Goal: Task Accomplishment & Management: Use online tool/utility

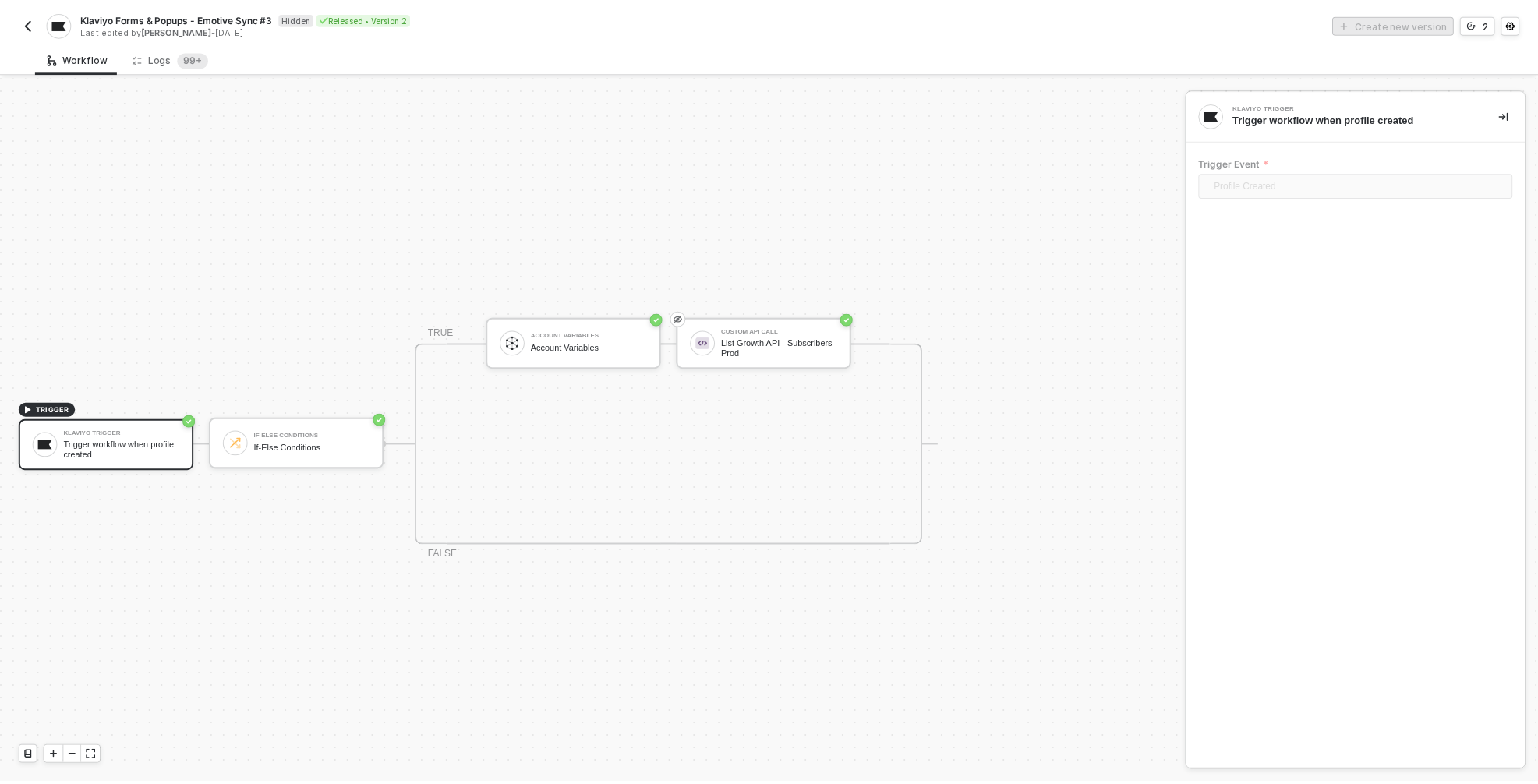
scroll to position [28, 0]
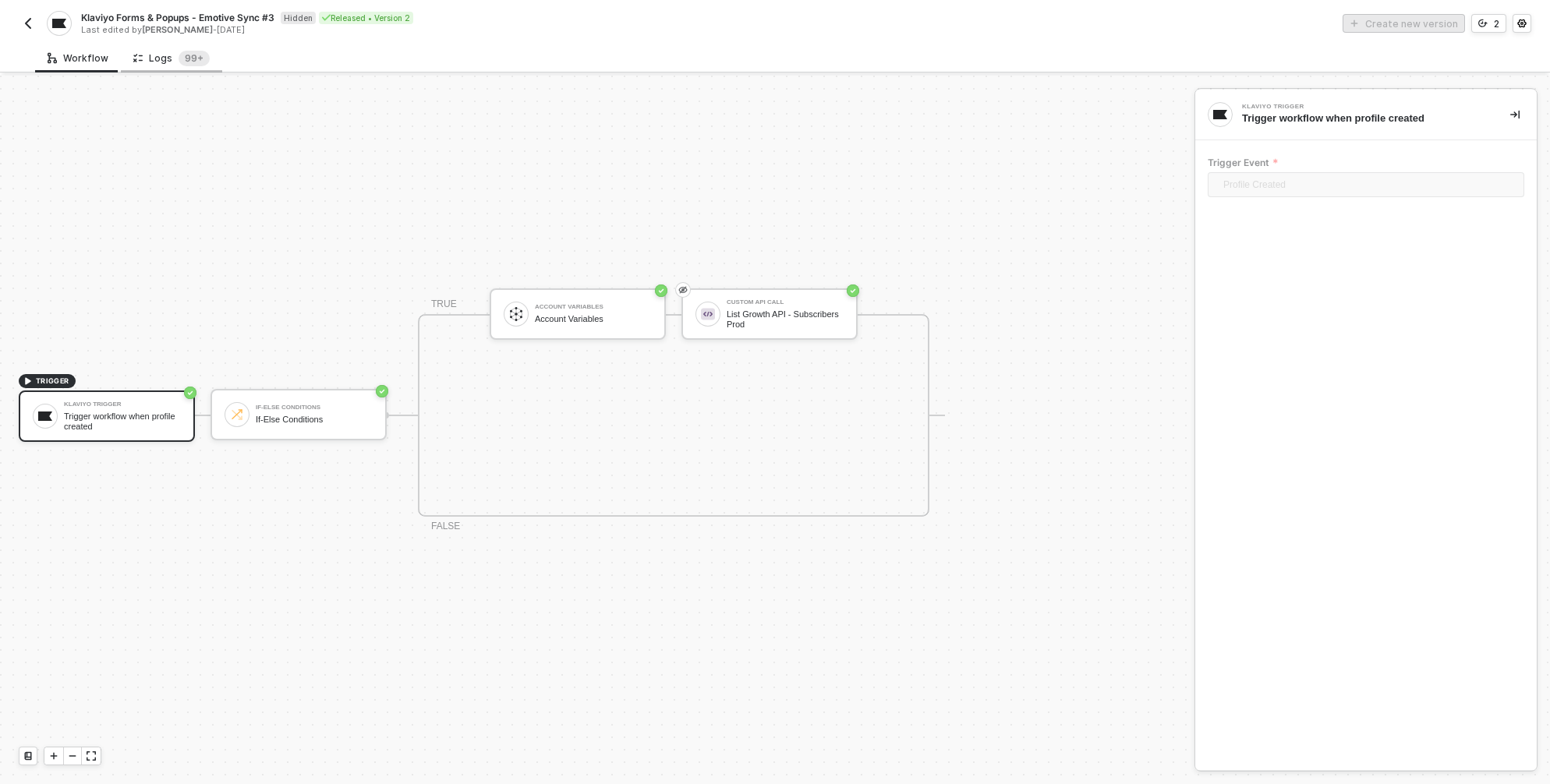
click at [158, 62] on div "Logs 99+" at bounding box center [171, 58] width 76 height 16
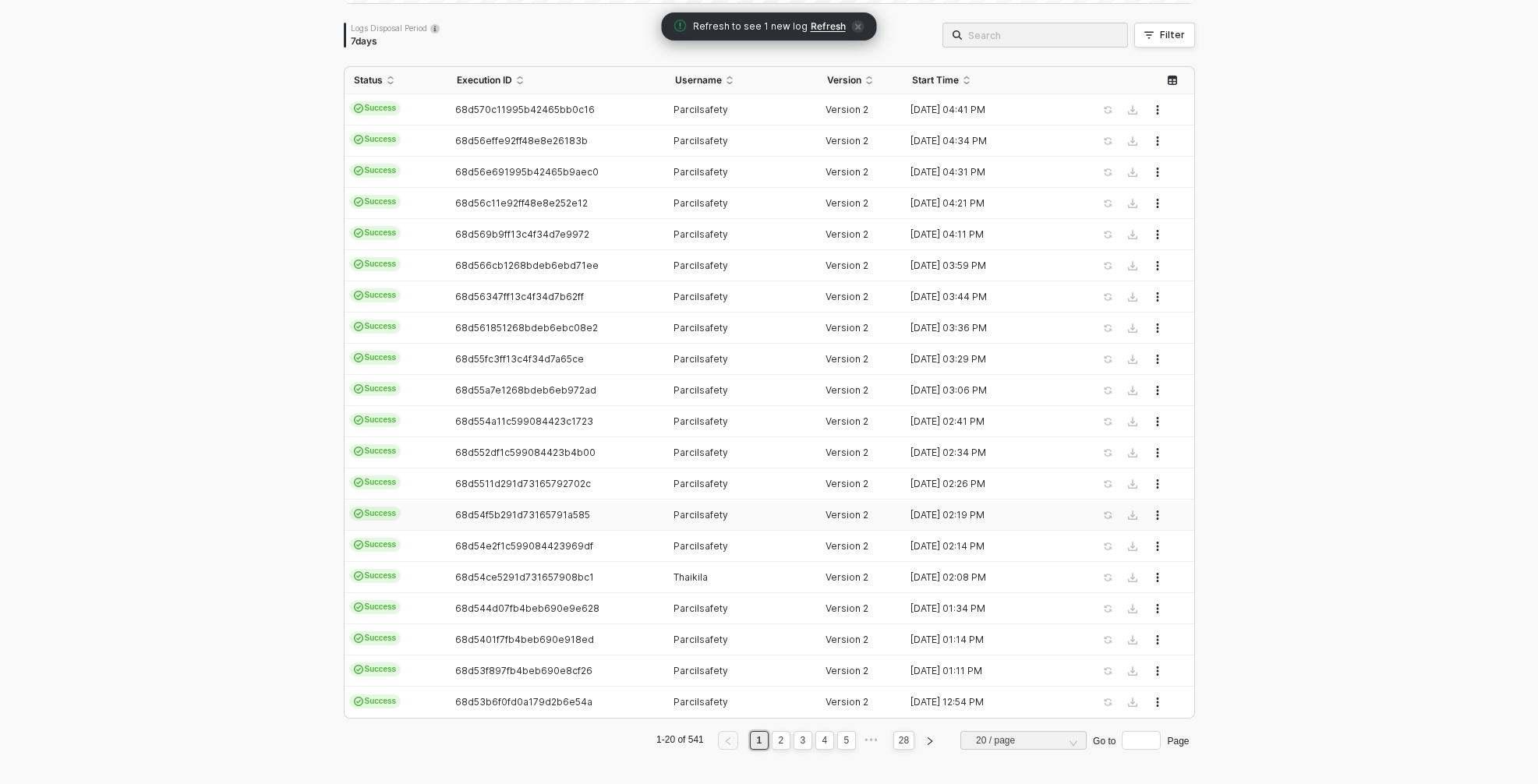
scroll to position [130, 0]
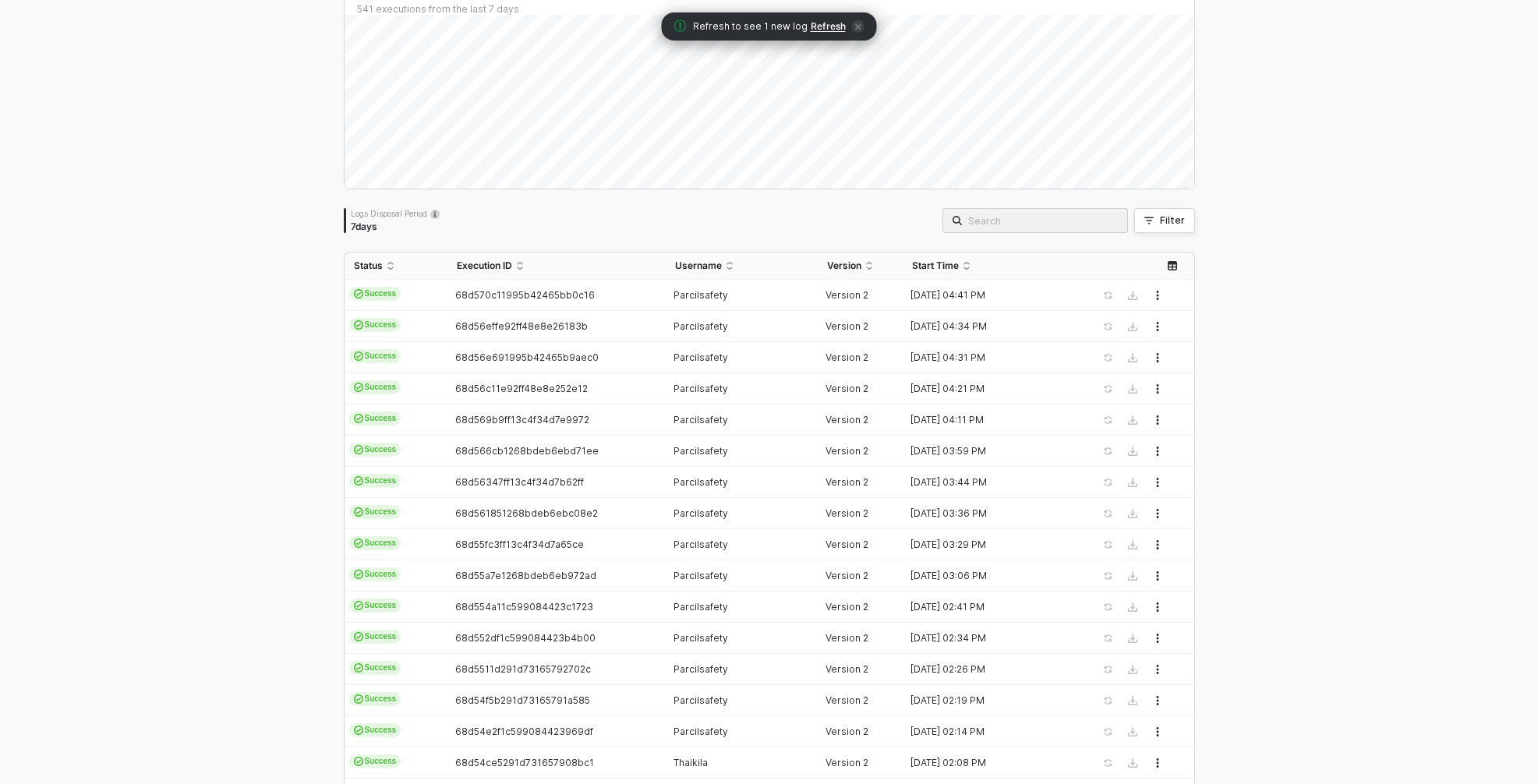
click at [1019, 223] on input "search" at bounding box center [1042, 220] width 149 height 17
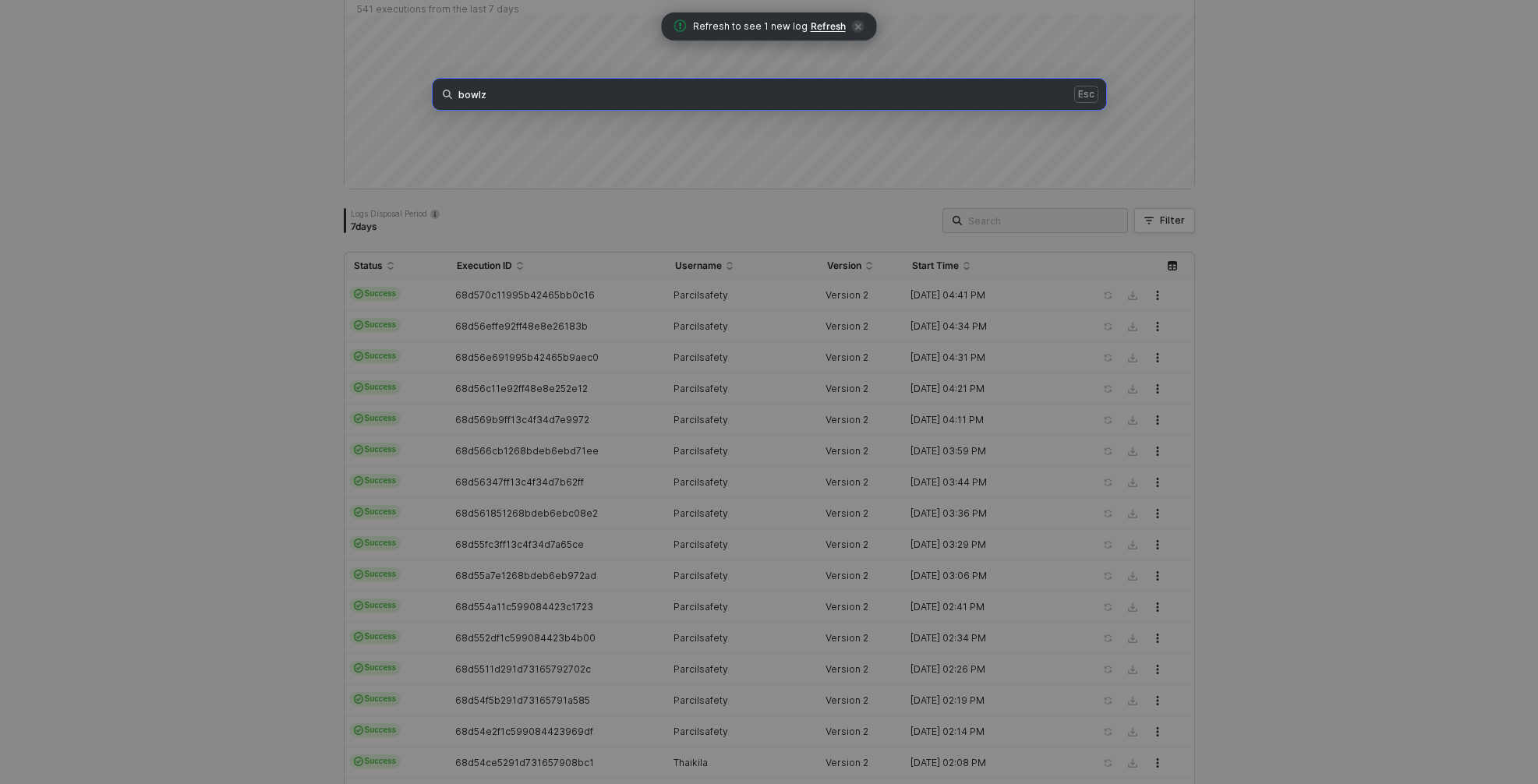
type input "bowlz"
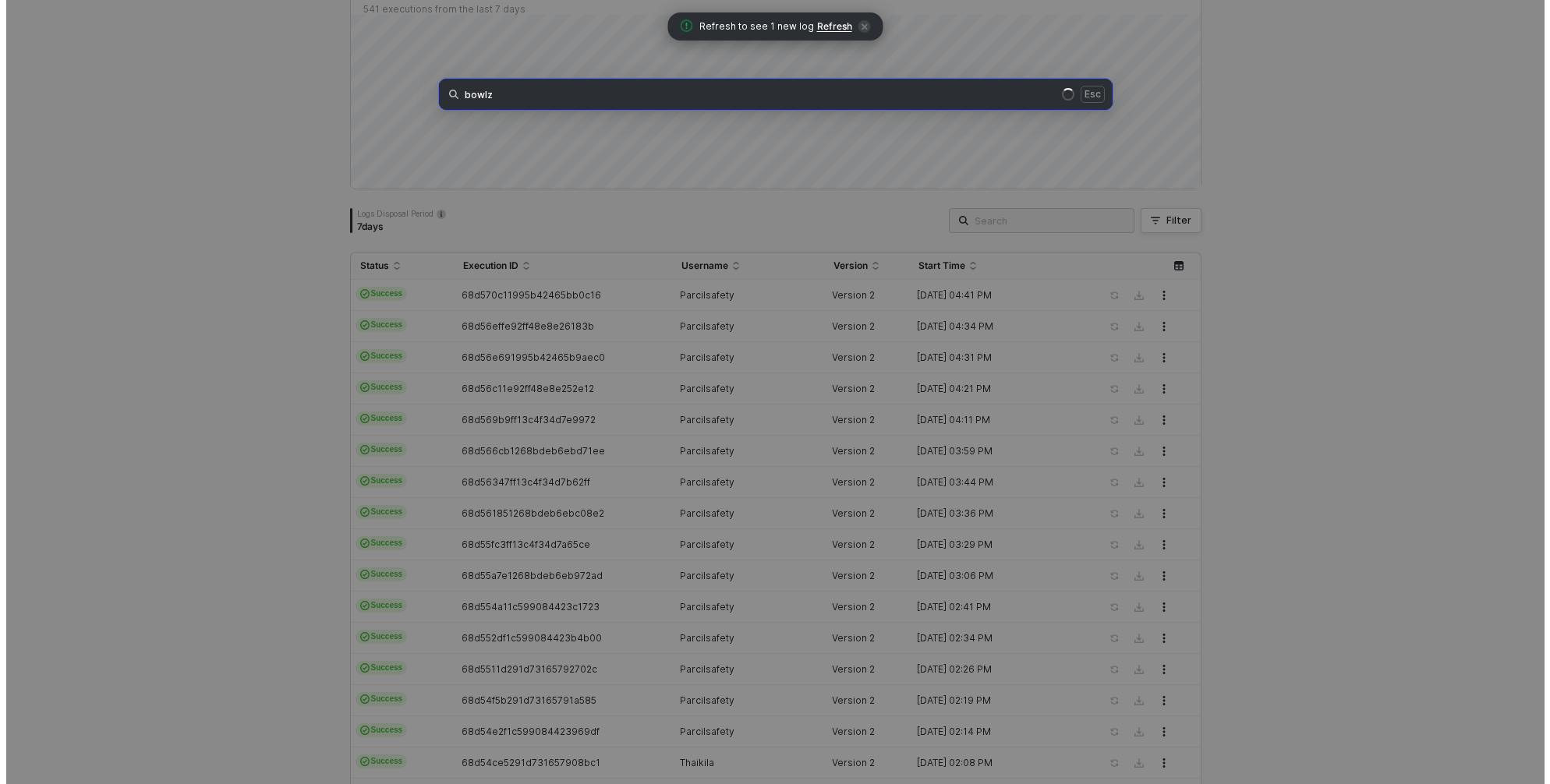
scroll to position [0, 0]
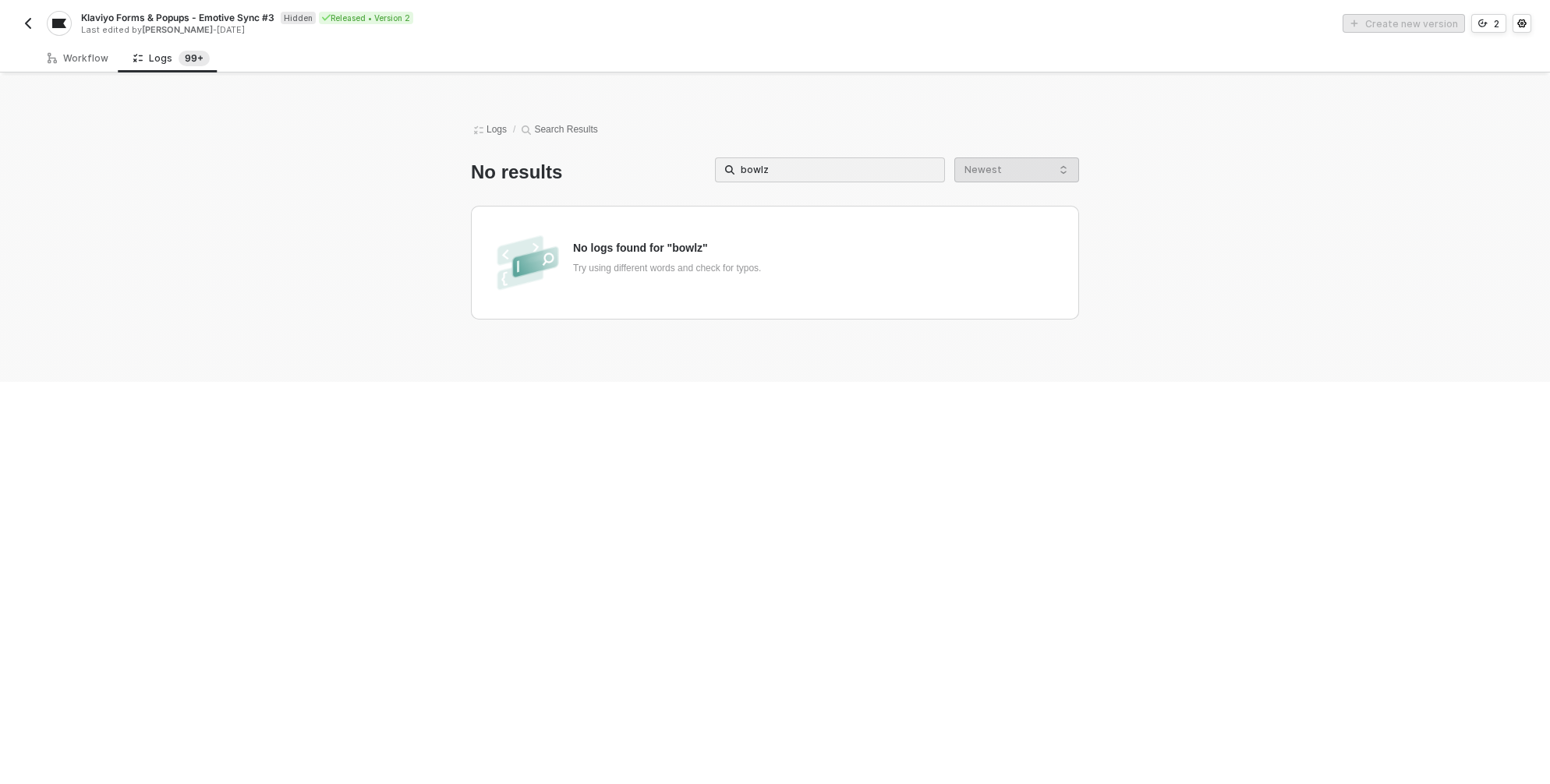
click at [24, 24] on img "button" at bounding box center [28, 24] width 13 height 13
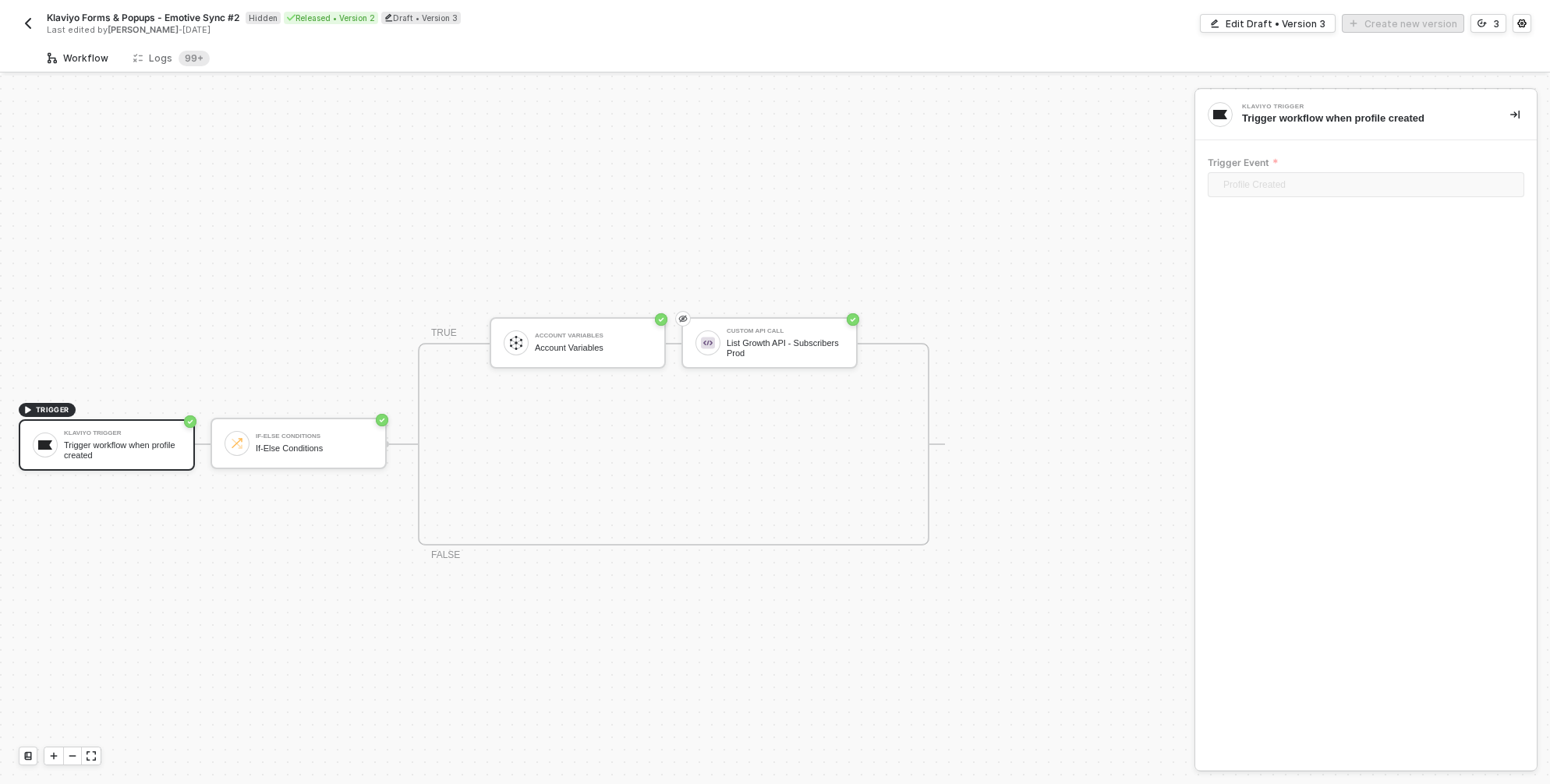
scroll to position [28, 0]
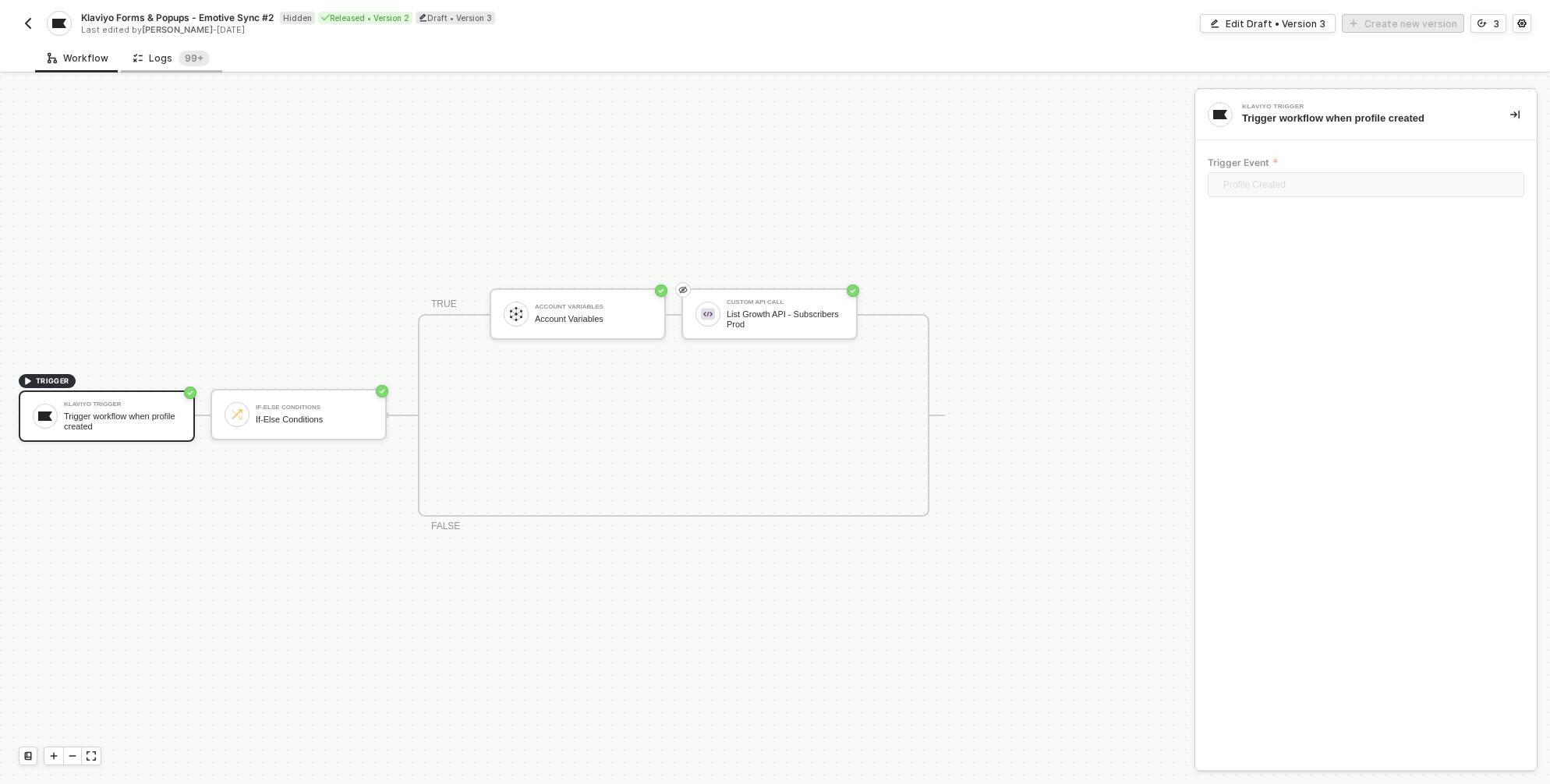
click at [172, 68] on div "Logs 99+" at bounding box center [171, 58] width 102 height 28
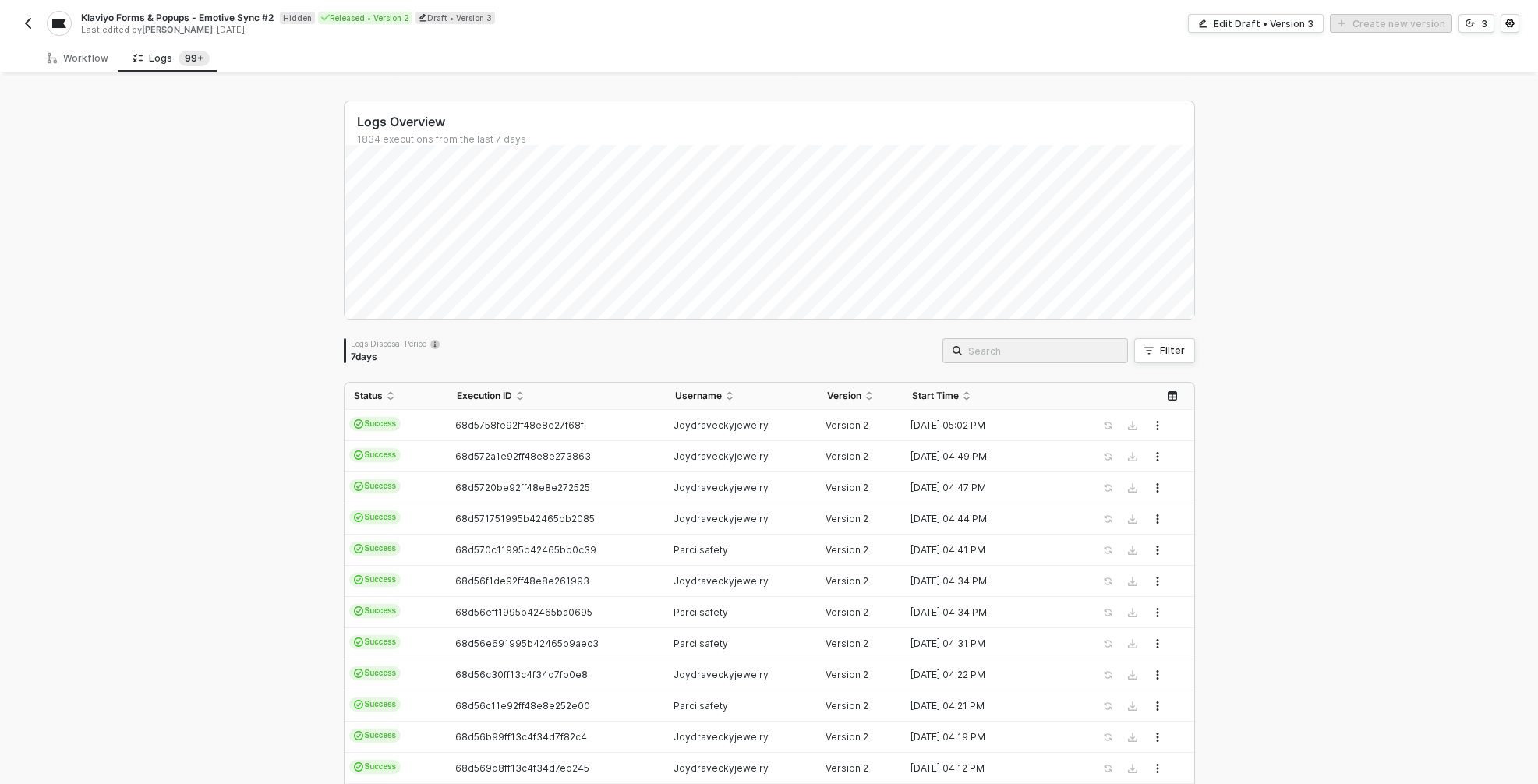
click at [1014, 356] on input "search" at bounding box center [1042, 351] width 149 height 17
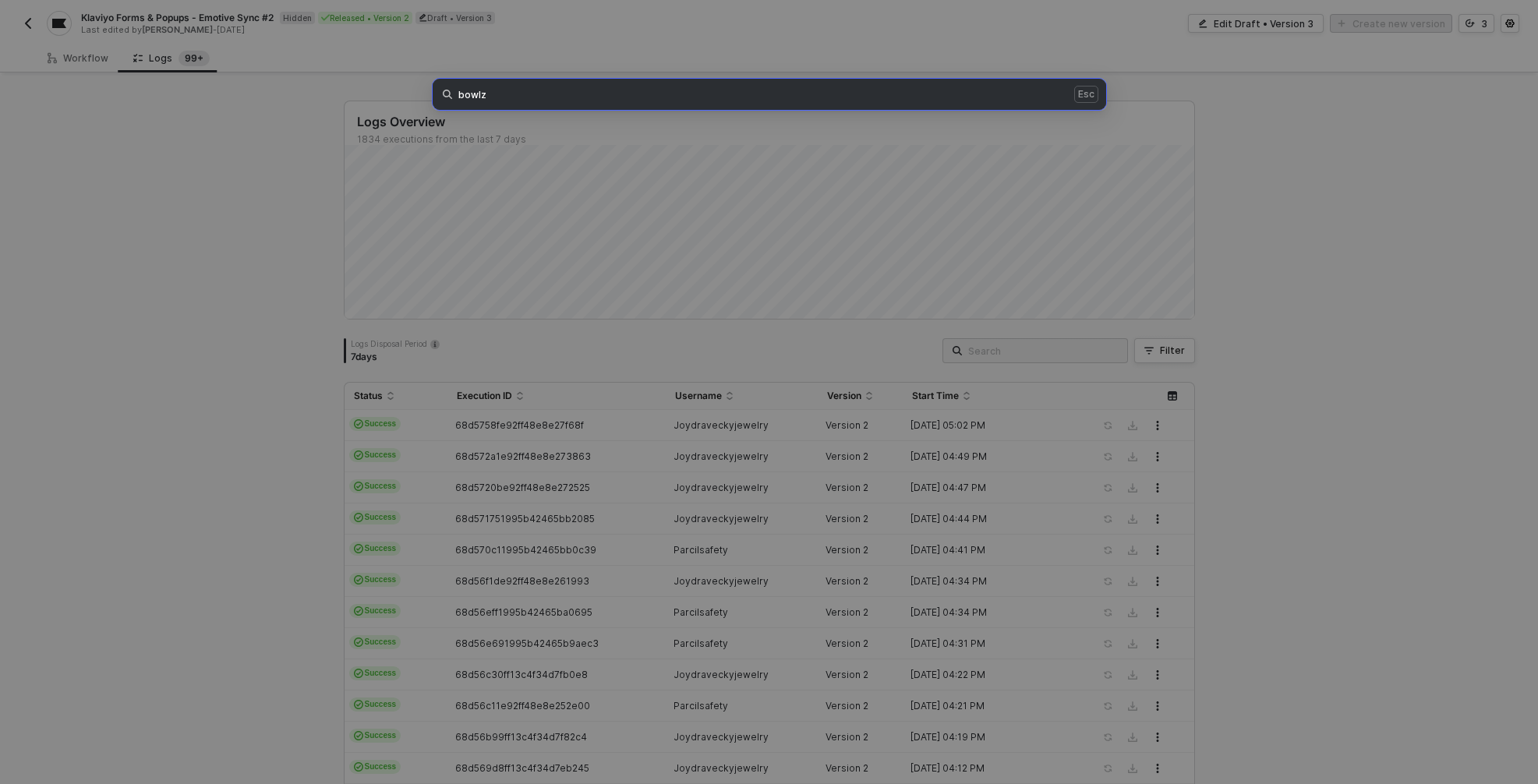
type input "bowlz"
